Goal: Information Seeking & Learning: Learn about a topic

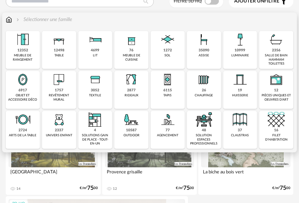
scroll to position [36, 0]
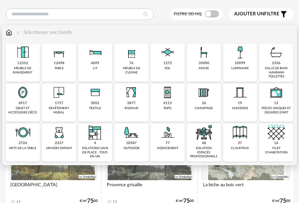
click at [166, 66] on div "sol" at bounding box center [167, 68] width 6 height 4
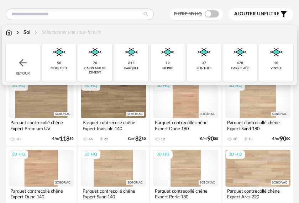
click at [237, 65] on div "478" at bounding box center [240, 63] width 6 height 5
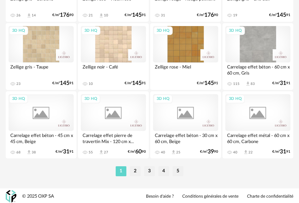
scroll to position [1664, 0]
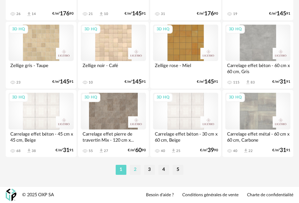
click at [134, 171] on li "2" at bounding box center [135, 169] width 11 height 10
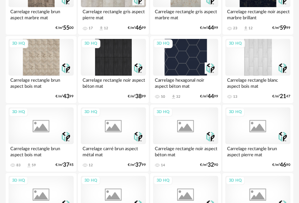
scroll to position [1104, 0]
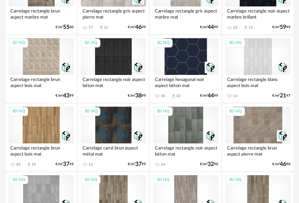
click at [261, 62] on div "3D HQ" at bounding box center [257, 56] width 65 height 37
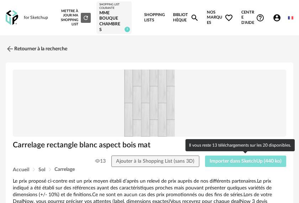
click at [217, 160] on span "Importer dans SketchUp (440 ko)" at bounding box center [246, 160] width 72 height 5
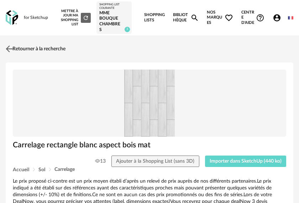
click at [11, 48] on img at bounding box center [9, 49] width 10 height 10
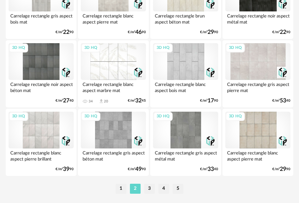
scroll to position [1664, 0]
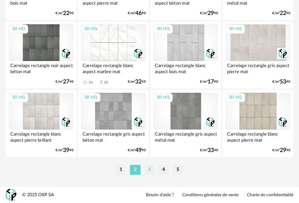
click at [150, 169] on li "3" at bounding box center [149, 169] width 11 height 10
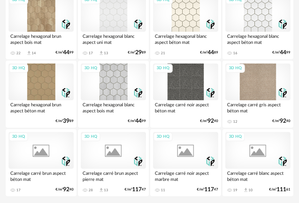
scroll to position [1664, 0]
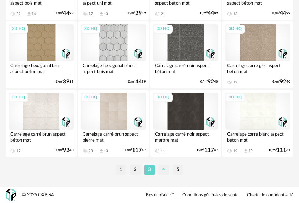
click at [162, 167] on li "4" at bounding box center [163, 169] width 11 height 10
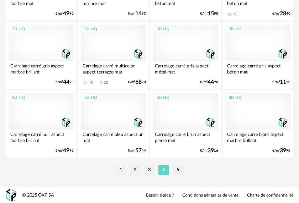
scroll to position [1664, 0]
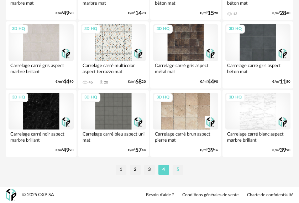
click at [179, 166] on li "5" at bounding box center [178, 169] width 11 height 10
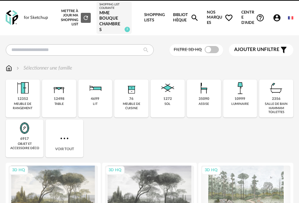
click at [275, 18] on icon "Account Circle icon" at bounding box center [276, 17] width 7 height 7
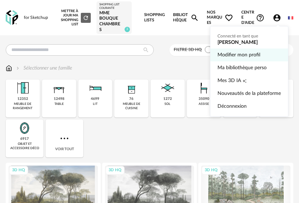
click at [253, 58] on link "Modifier mon profil" at bounding box center [249, 54] width 63 height 13
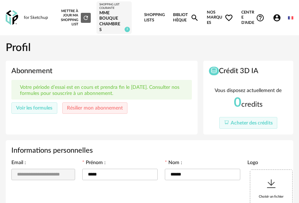
click at [277, 20] on icon "Account Circle icon" at bounding box center [277, 18] width 9 height 9
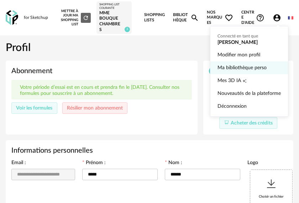
click at [237, 69] on link "Ma bibliothèque perso" at bounding box center [249, 67] width 63 height 13
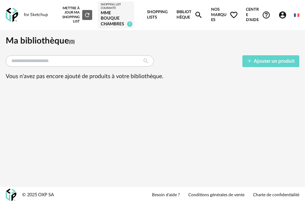
click at [280, 18] on icon "Account Circle icon" at bounding box center [282, 15] width 9 height 9
click at [185, 13] on link "Bibliothèque Magnify icon" at bounding box center [190, 15] width 27 height 30
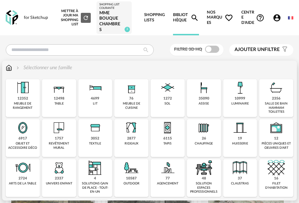
click at [172, 96] on div "1272" at bounding box center [167, 98] width 9 height 5
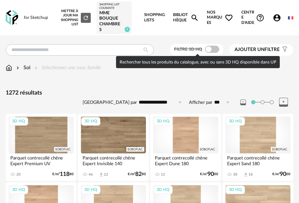
click at [211, 46] on span at bounding box center [212, 49] width 14 height 7
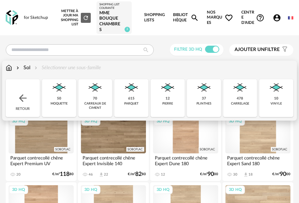
click at [240, 104] on div "carrelage" at bounding box center [240, 103] width 18 height 4
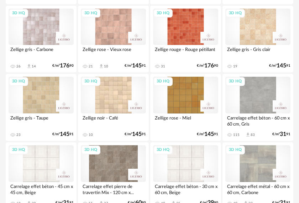
scroll to position [1664, 0]
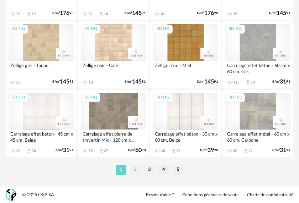
click at [135, 171] on li "2" at bounding box center [135, 169] width 11 height 10
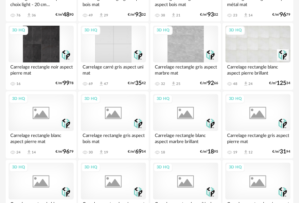
scroll to position [570, 0]
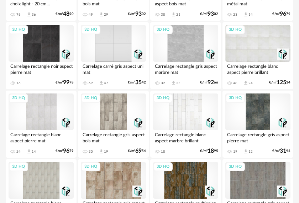
click at [171, 115] on div "3D HQ" at bounding box center [185, 111] width 65 height 37
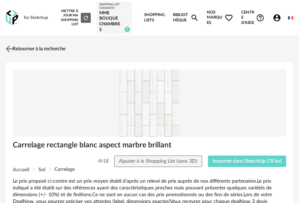
click at [12, 50] on img at bounding box center [9, 49] width 10 height 10
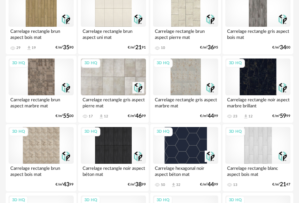
scroll to position [1032, 0]
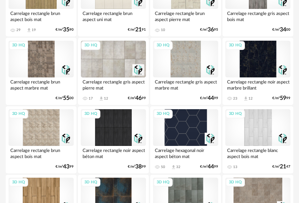
click at [262, 131] on div "3D HQ" at bounding box center [257, 127] width 65 height 37
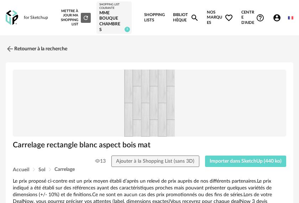
drag, startPoint x: 151, startPoint y: 101, endPoint x: 144, endPoint y: 104, distance: 7.5
click at [144, 104] on img at bounding box center [149, 102] width 273 height 67
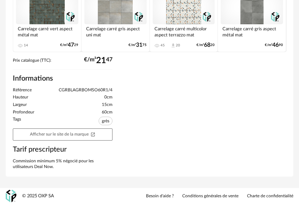
scroll to position [330, 0]
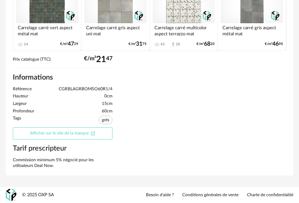
click at [70, 137] on link "Afficher sur le site de la marque Open In New icon" at bounding box center [63, 133] width 100 height 12
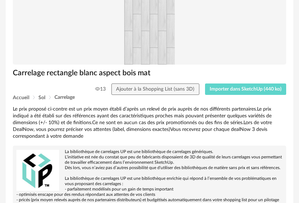
scroll to position [0, 0]
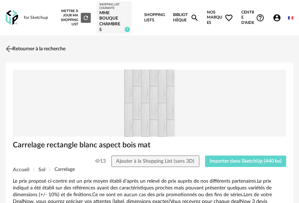
click at [11, 48] on img at bounding box center [9, 49] width 10 height 10
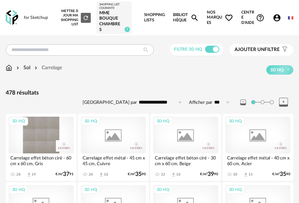
scroll to position [1032, 0]
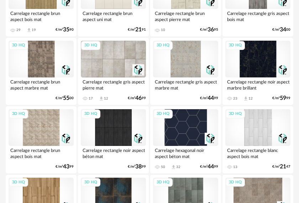
drag, startPoint x: 256, startPoint y: 132, endPoint x: 235, endPoint y: 113, distance: 27.7
click at [235, 113] on div "3D HQ" at bounding box center [235, 113] width 19 height 9
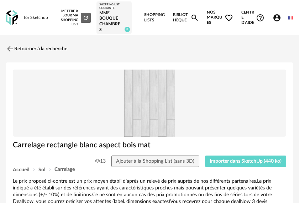
click at [154, 122] on img at bounding box center [149, 102] width 273 height 67
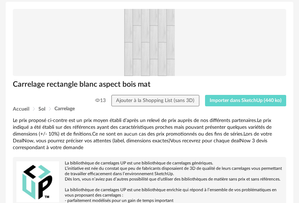
scroll to position [107, 0]
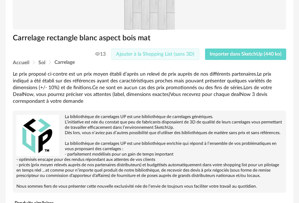
click at [122, 51] on button "Ajouter à la Shopping List (sans 3D)" at bounding box center [155, 53] width 88 height 11
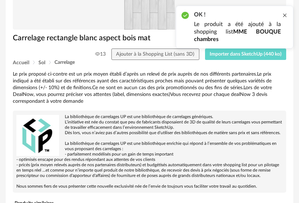
click at [283, 14] on div at bounding box center [285, 15] width 6 height 6
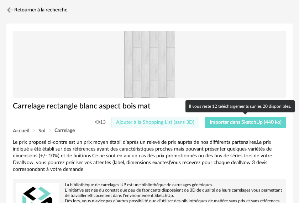
scroll to position [0, 0]
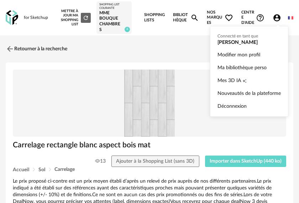
click at [279, 20] on icon "Account Circle icon" at bounding box center [276, 17] width 7 height 7
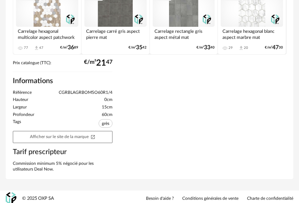
scroll to position [330, 0]
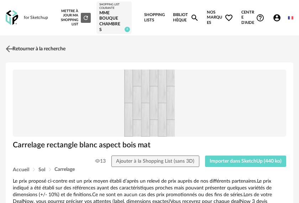
drag, startPoint x: 158, startPoint y: 109, endPoint x: 43, endPoint y: 46, distance: 131.3
click at [43, 46] on link "Retourner à la recherche" at bounding box center [35, 49] width 62 height 16
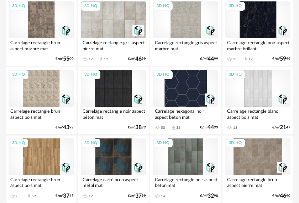
scroll to position [1065, 0]
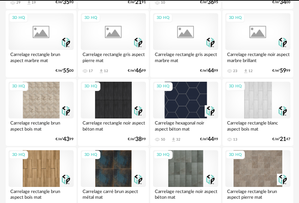
scroll to position [1050, 0]
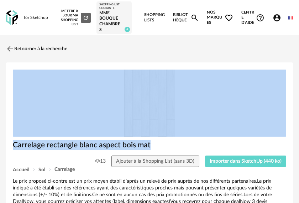
drag, startPoint x: 148, startPoint y: 115, endPoint x: 209, endPoint y: 146, distance: 67.7
click at [98, 83] on img at bounding box center [149, 102] width 273 height 67
click at [134, 102] on img at bounding box center [149, 102] width 273 height 67
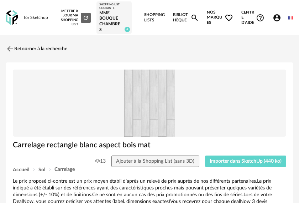
drag, startPoint x: 118, startPoint y: 64, endPoint x: 183, endPoint y: 115, distance: 82.4
drag, startPoint x: 183, startPoint y: 115, endPoint x: 151, endPoint y: 64, distance: 60.6
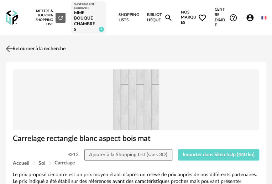
click at [10, 53] on img at bounding box center [9, 49] width 10 height 10
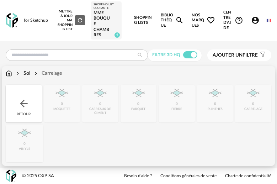
click at [10, 73] on img at bounding box center [9, 73] width 6 height 7
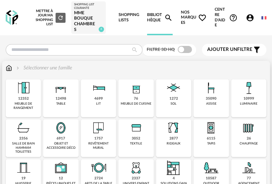
click at [21, 141] on div "2356" at bounding box center [23, 138] width 9 height 5
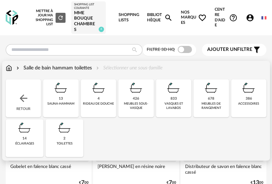
click at [122, 104] on div "426 meubles sous-vasque" at bounding box center [135, 98] width 35 height 38
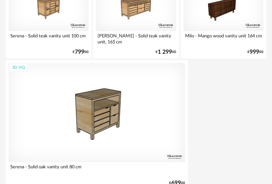
scroll to position [2644, 0]
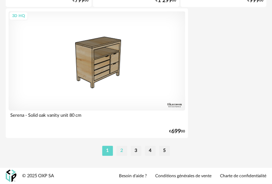
click at [120, 150] on li "2" at bounding box center [121, 151] width 11 height 10
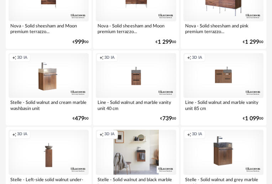
scroll to position [2621, 0]
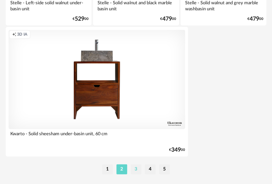
click at [138, 173] on li "3" at bounding box center [136, 169] width 11 height 10
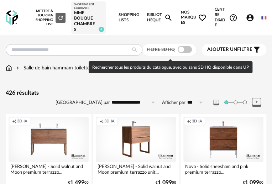
click at [184, 53] on span at bounding box center [185, 49] width 14 height 7
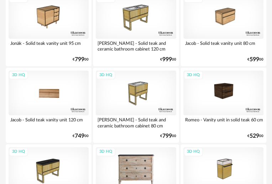
scroll to position [2621, 0]
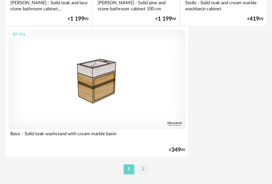
click at [145, 174] on li "2" at bounding box center [143, 169] width 11 height 10
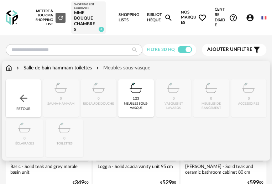
click at [75, 72] on div "Salle de bain hammam toilettes" at bounding box center [53, 67] width 77 height 7
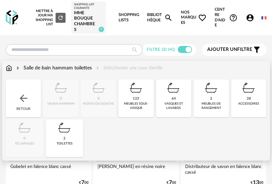
click at [217, 108] on div "meubles de rangement" at bounding box center [210, 106] width 31 height 8
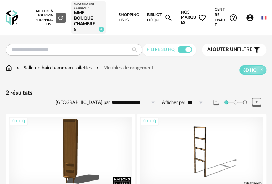
click at [270, 167] on div "**********" at bounding box center [136, 135] width 272 height 183
